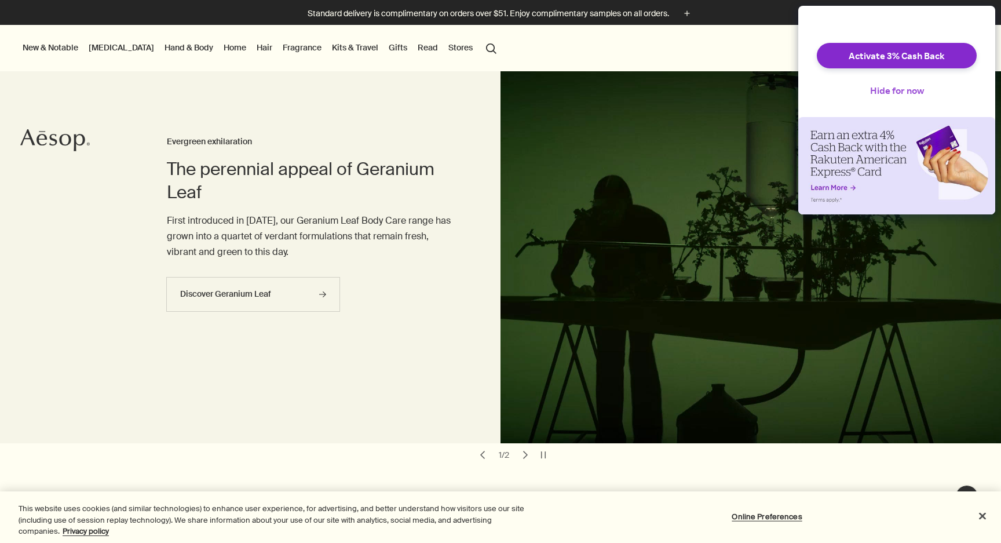
click at [883, 103] on button "Hide for now" at bounding box center [897, 90] width 72 height 25
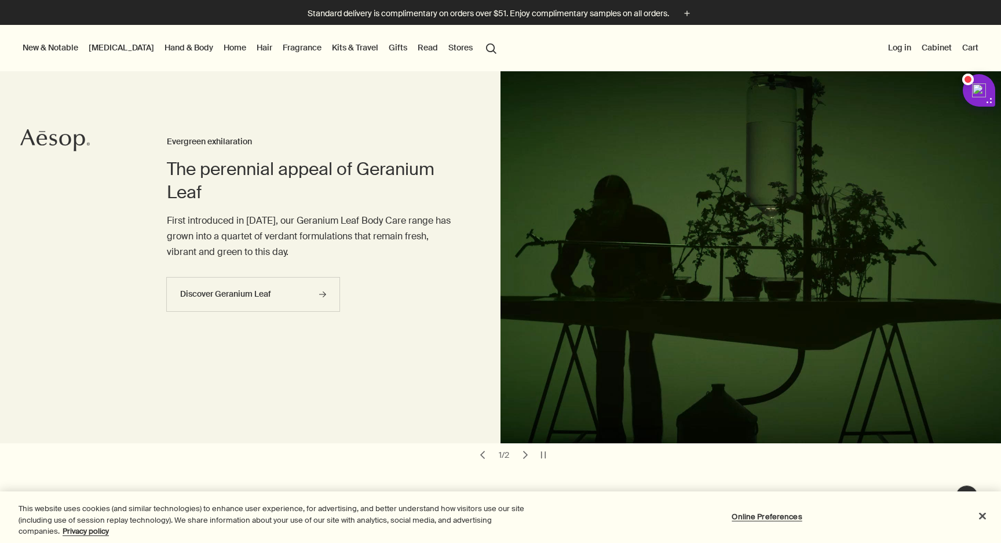
click at [898, 50] on button "Log in" at bounding box center [900, 47] width 28 height 15
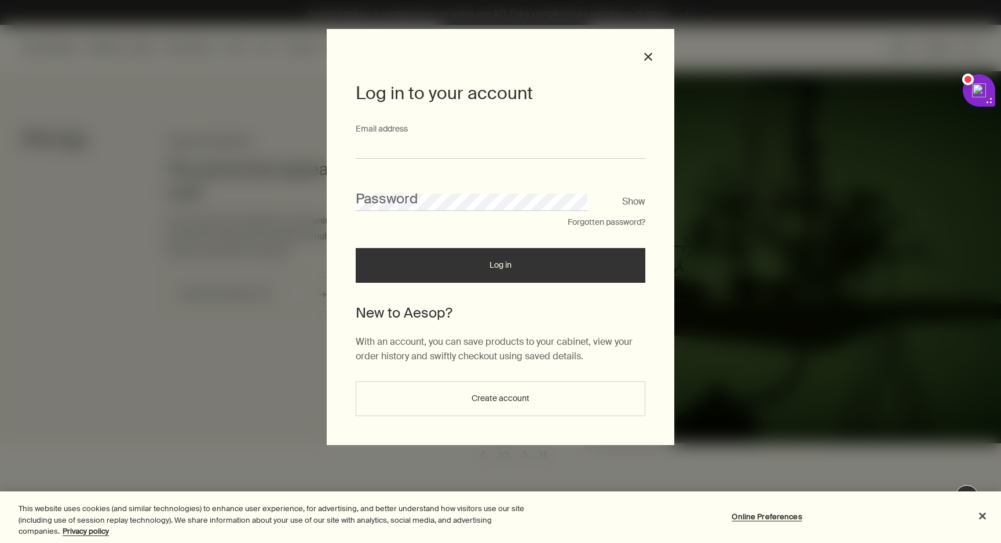
type input "**********"
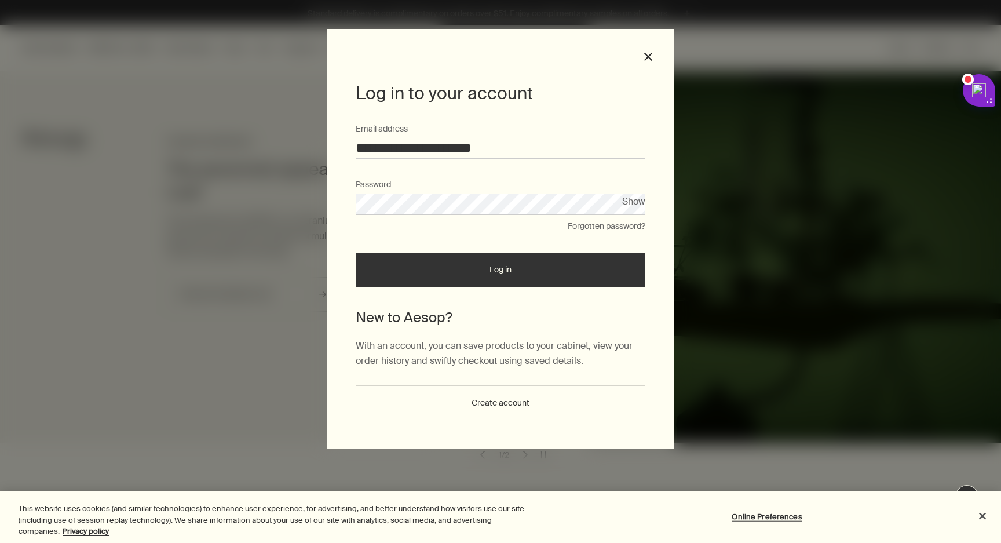
click at [476, 256] on button "Log in" at bounding box center [501, 270] width 290 height 35
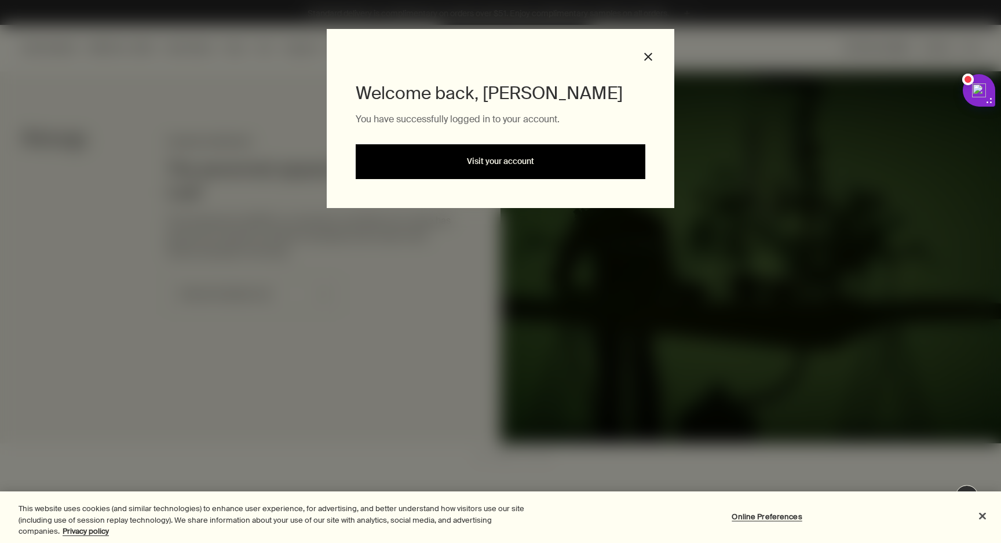
click at [519, 166] on link "Visit your account" at bounding box center [501, 161] width 290 height 35
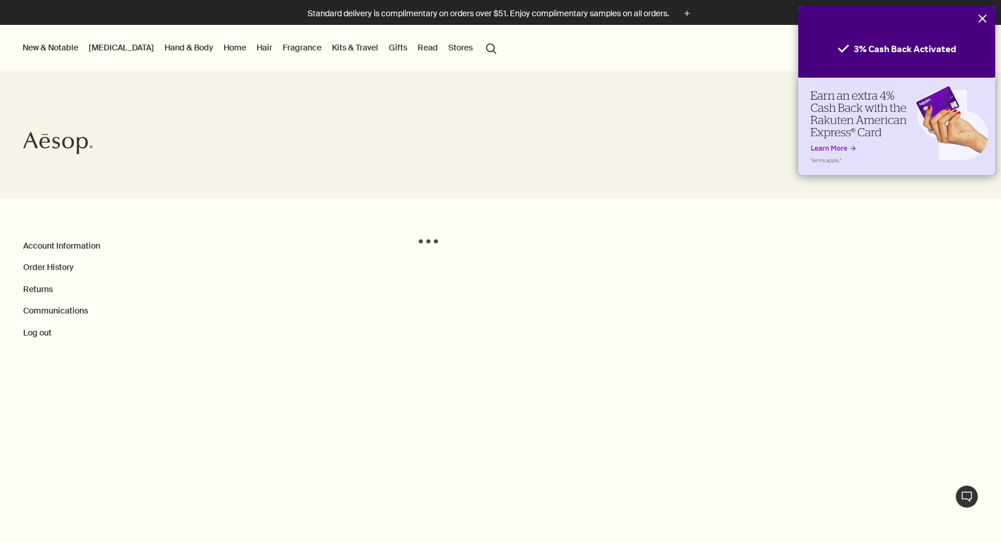
click at [981, 17] on icon "Close" at bounding box center [983, 18] width 8 height 8
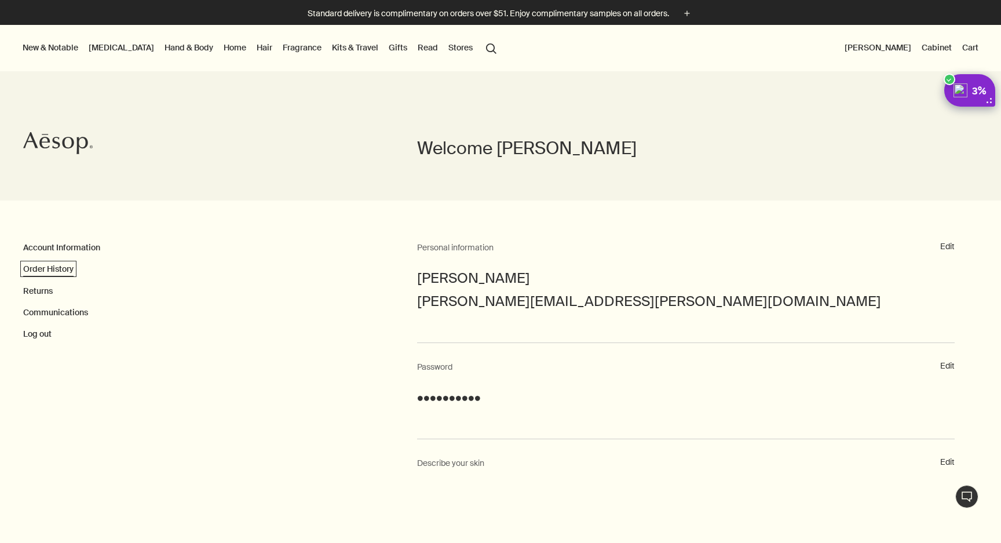
click at [49, 274] on link "Order History" at bounding box center [48, 269] width 50 height 10
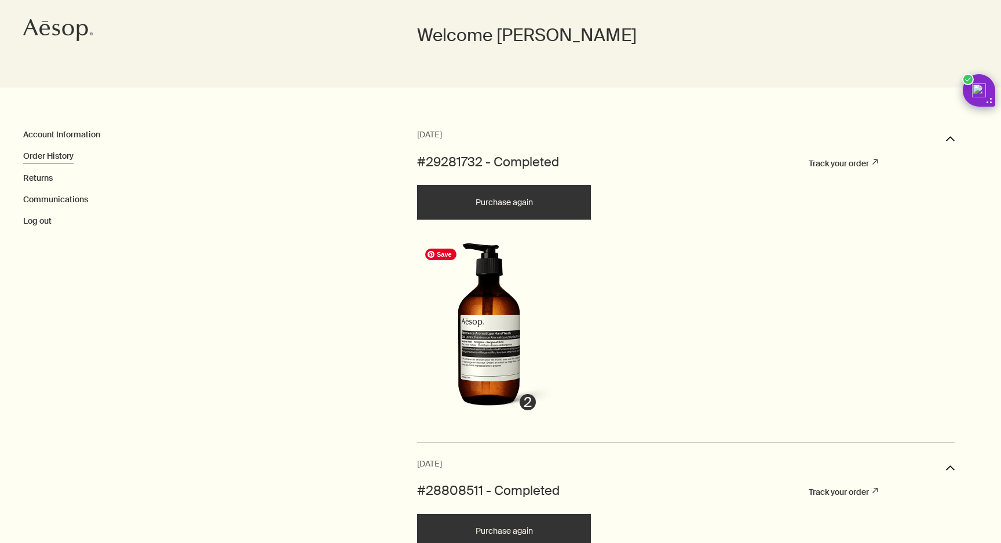
scroll to position [136, 0]
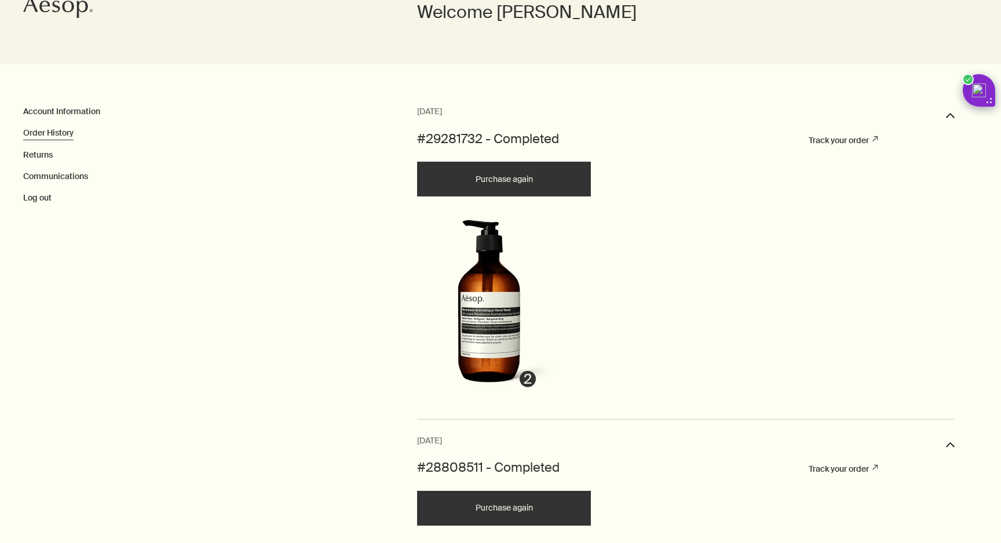
click at [530, 174] on button "Purchase again" at bounding box center [504, 179] width 174 height 35
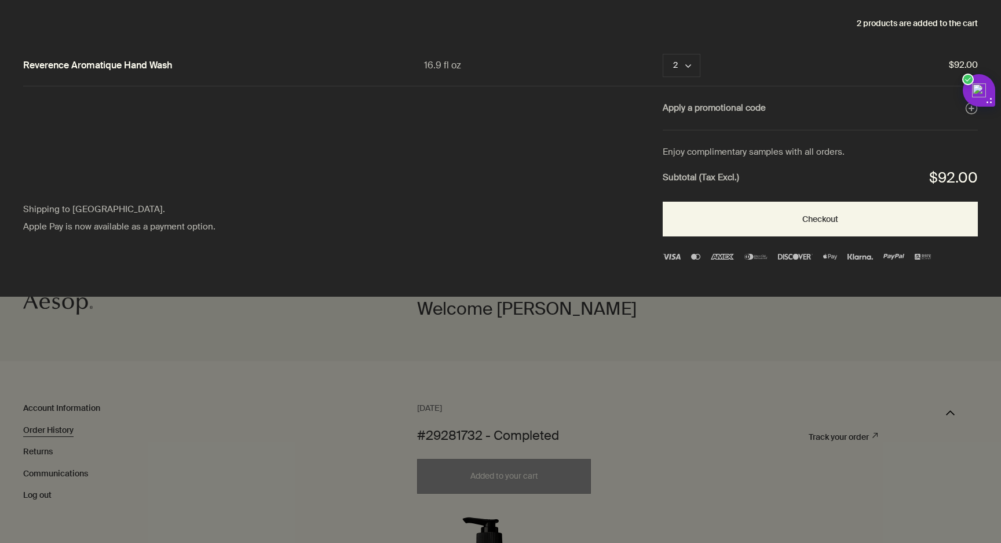
scroll to position [0, 0]
